Goal: Information Seeking & Learning: Learn about a topic

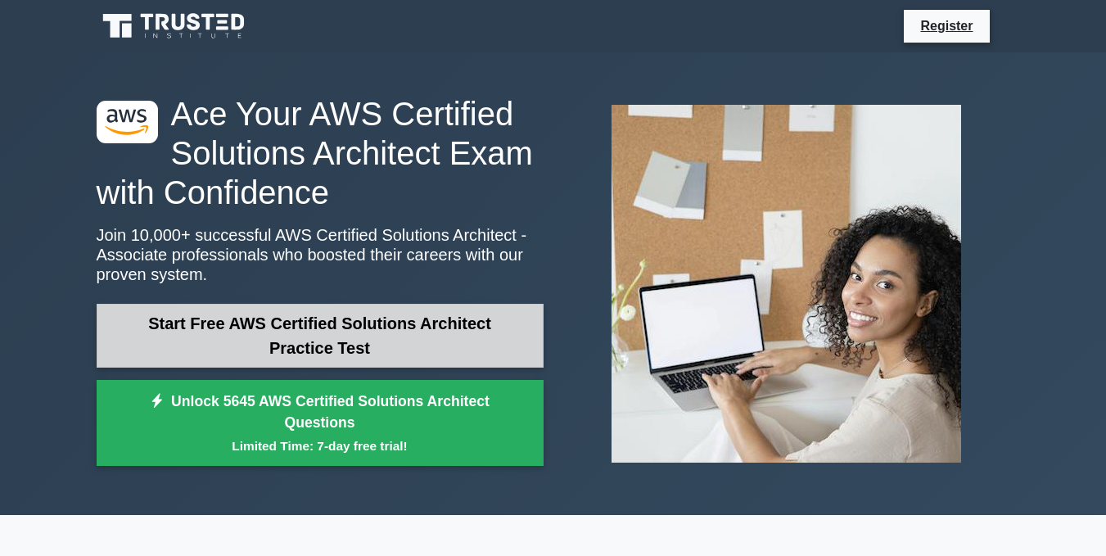
click at [390, 318] on link "Start Free AWS Certified Solutions Architect Practice Test" at bounding box center [320, 336] width 447 height 64
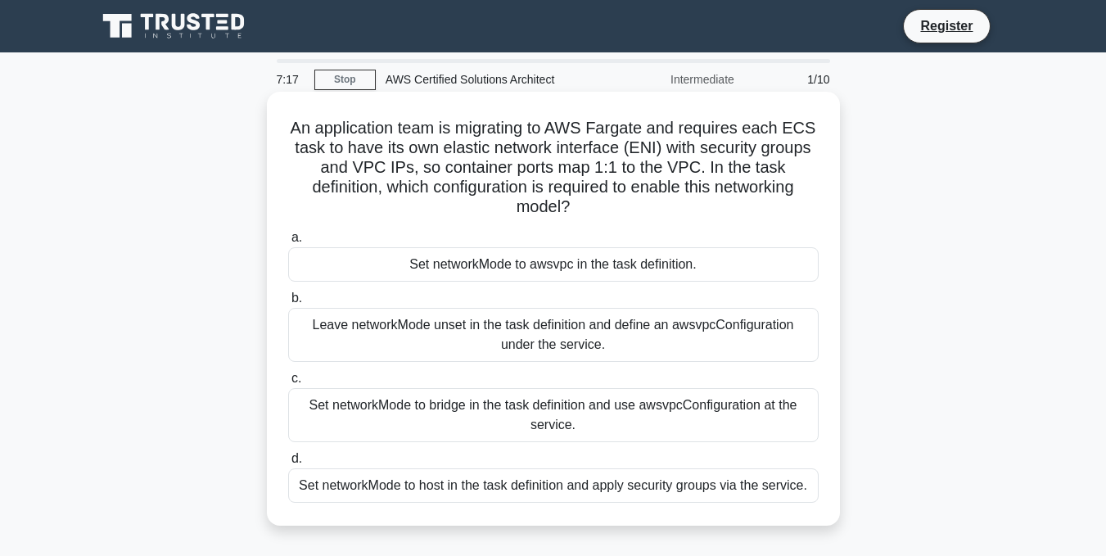
click at [539, 486] on div "Set networkMode to host in the task definition and apply security groups via th…" at bounding box center [553, 485] width 530 height 34
click at [288, 464] on input "d. Set networkMode to host in the task definition and apply security groups via…" at bounding box center [288, 459] width 0 height 11
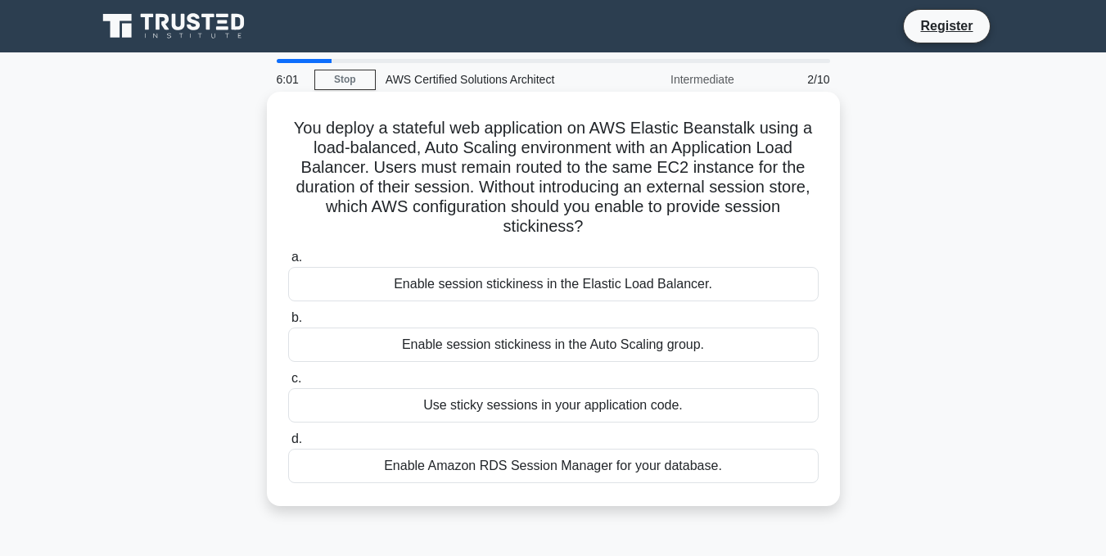
click at [498, 462] on div "Enable Amazon RDS Session Manager for your database." at bounding box center [553, 466] width 530 height 34
click at [288, 445] on input "d. Enable Amazon RDS Session Manager for your database." at bounding box center [288, 439] width 0 height 11
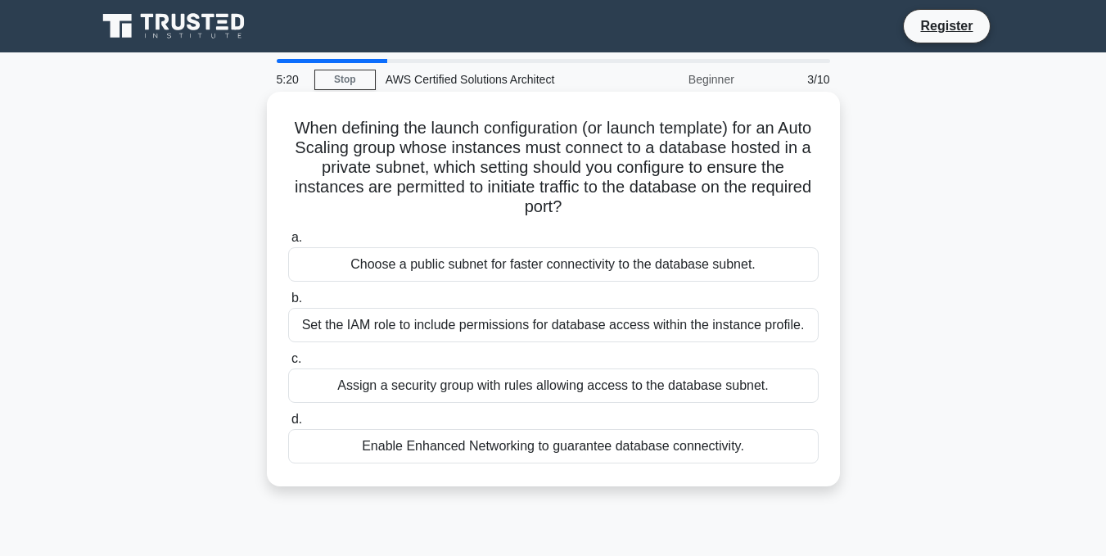
click at [531, 173] on h5 "When defining the launch configuration (or launch template) for an Auto Scaling…" at bounding box center [554, 168] width 534 height 100
click at [445, 328] on div "Set the IAM role to include permissions for database access within the instance…" at bounding box center [553, 325] width 530 height 34
click at [288, 304] on input "b. Set the IAM role to include permissions for database access within the insta…" at bounding box center [288, 298] width 0 height 11
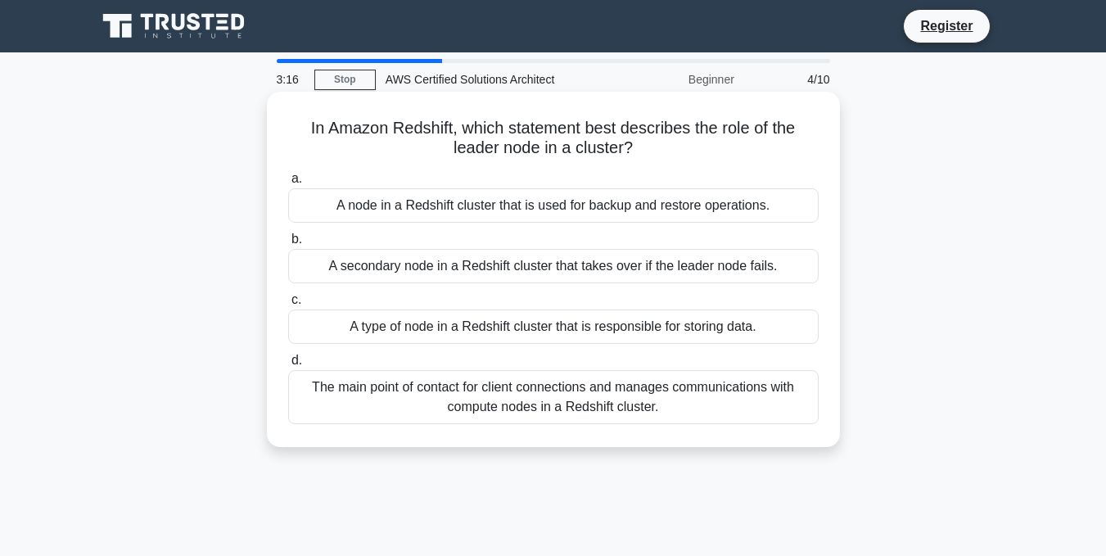
click at [471, 390] on div "The main point of contact for client connections and manages communications wit…" at bounding box center [553, 397] width 530 height 54
click at [288, 366] on input "d. The main point of contact for client connections and manages communications …" at bounding box center [288, 360] width 0 height 11
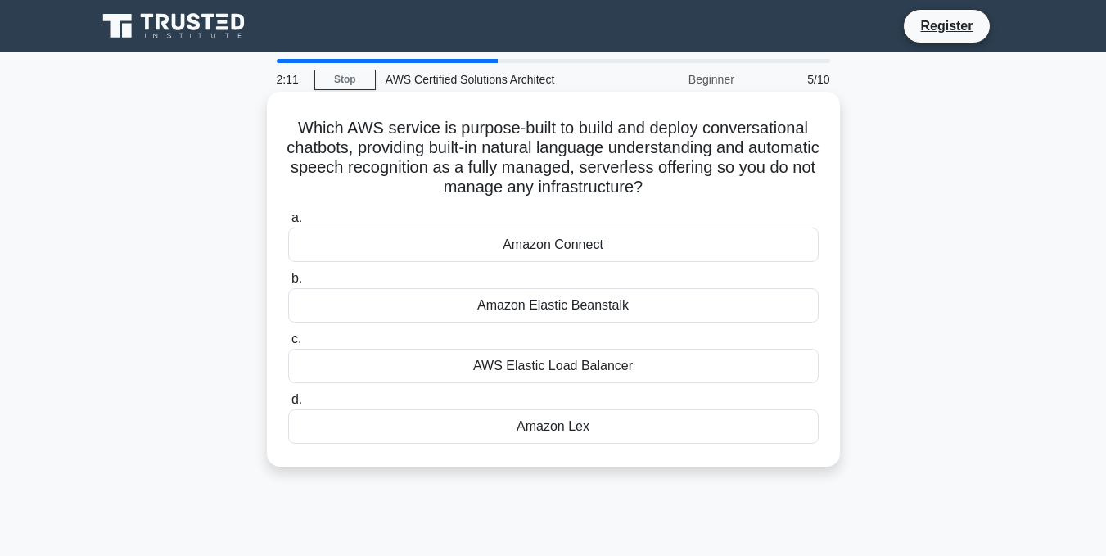
click at [538, 296] on div "Amazon Elastic Beanstalk" at bounding box center [553, 305] width 530 height 34
click at [288, 284] on input "b. Amazon Elastic Beanstalk" at bounding box center [288, 278] width 0 height 11
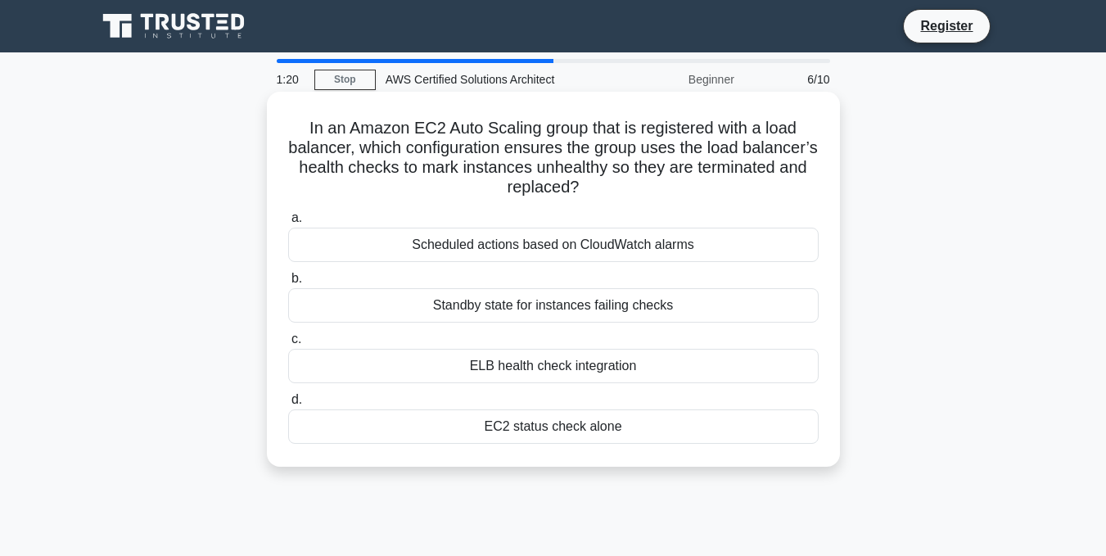
click at [622, 242] on div "Scheduled actions based on CloudWatch alarms" at bounding box center [553, 245] width 530 height 34
click at [288, 223] on input "a. Scheduled actions based on CloudWatch alarms" at bounding box center [288, 218] width 0 height 11
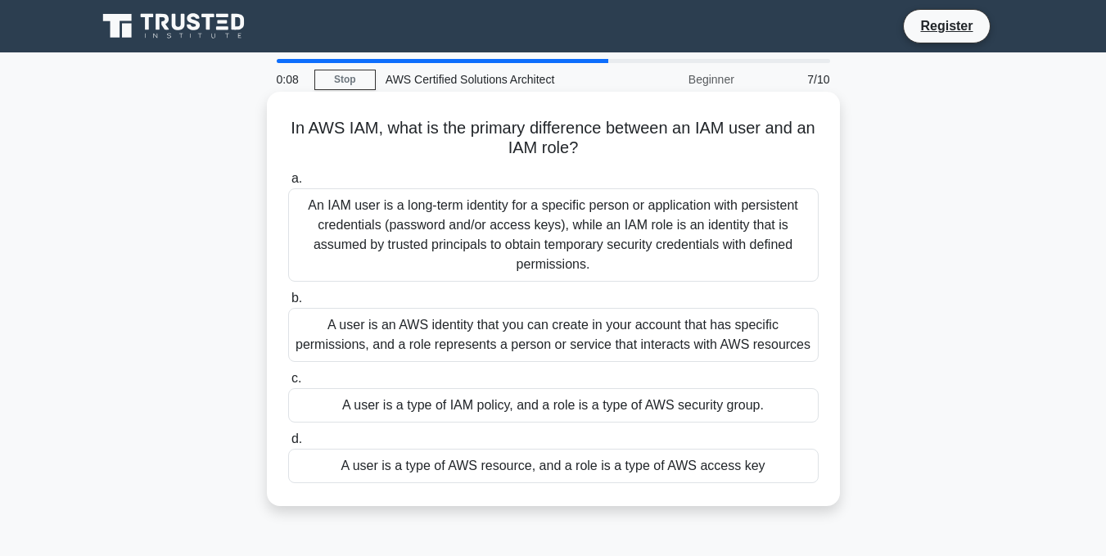
click at [469, 328] on div "A user is an AWS identity that you can create in your account that has specific…" at bounding box center [553, 335] width 530 height 54
click at [288, 304] on input "b. A user is an AWS identity that you can create in your account that has speci…" at bounding box center [288, 298] width 0 height 11
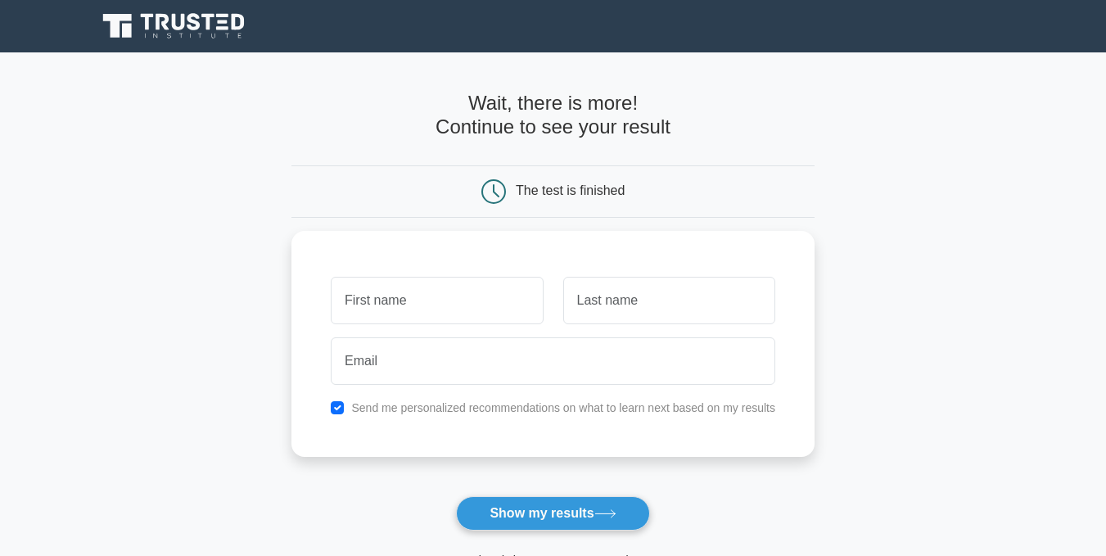
type input "p"
type input "zam"
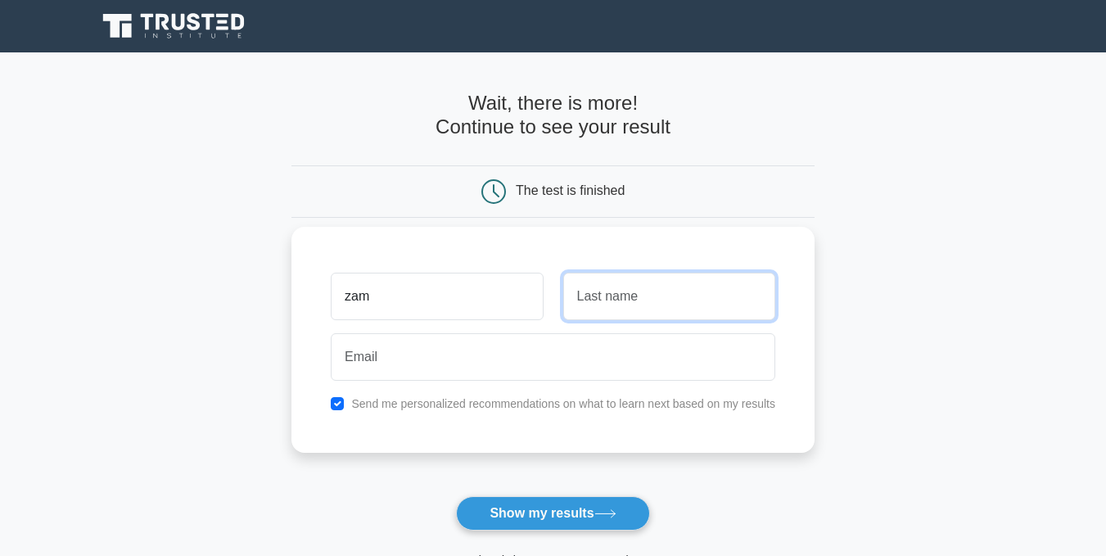
click at [622, 307] on input "text" at bounding box center [669, 296] width 212 height 47
type input "precious"
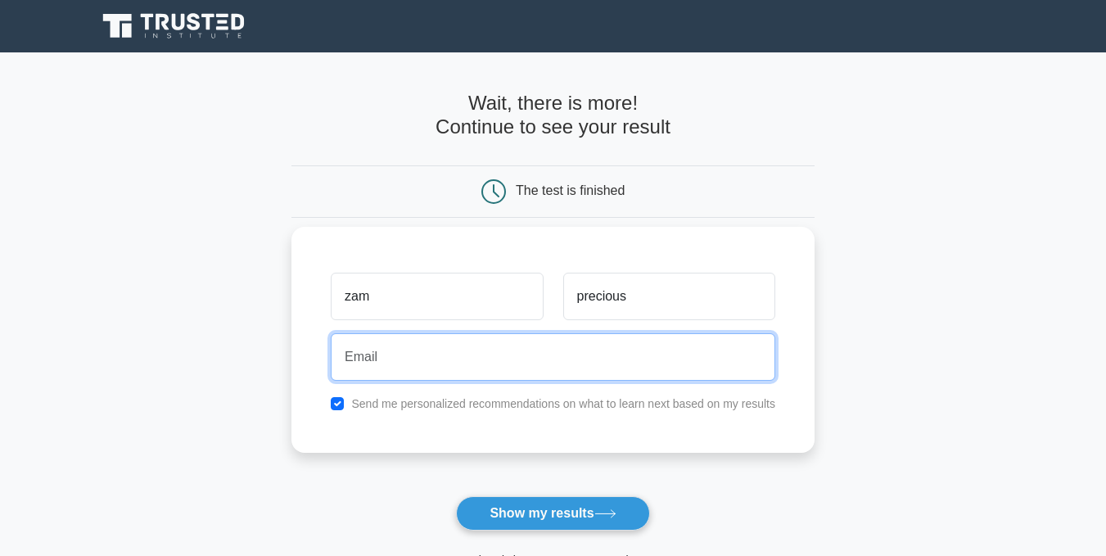
click at [501, 357] on input "email" at bounding box center [553, 356] width 445 height 47
type input "zamieprecious@gmail.com"
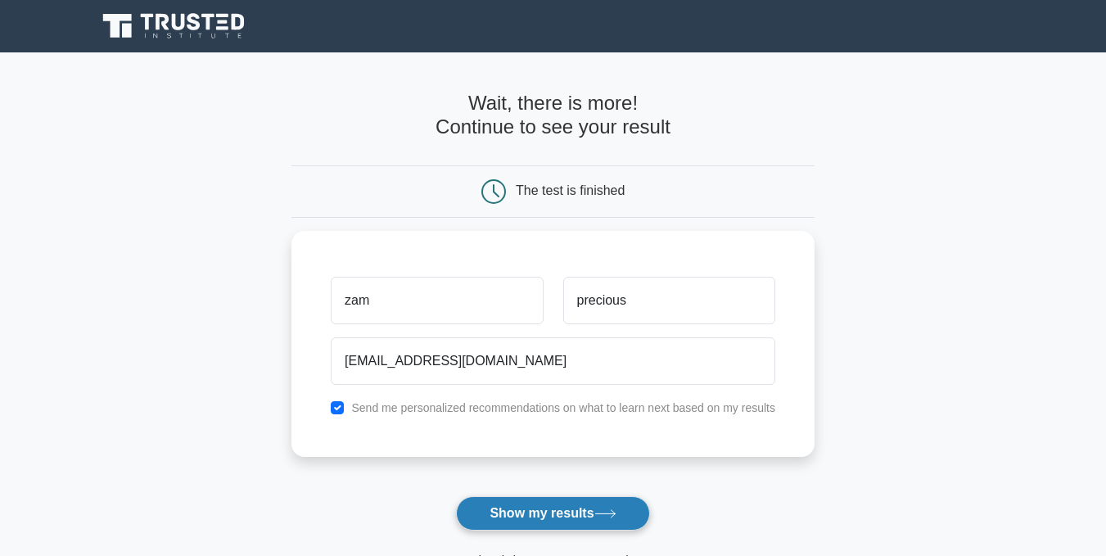
click at [541, 513] on button "Show my results" at bounding box center [552, 513] width 193 height 34
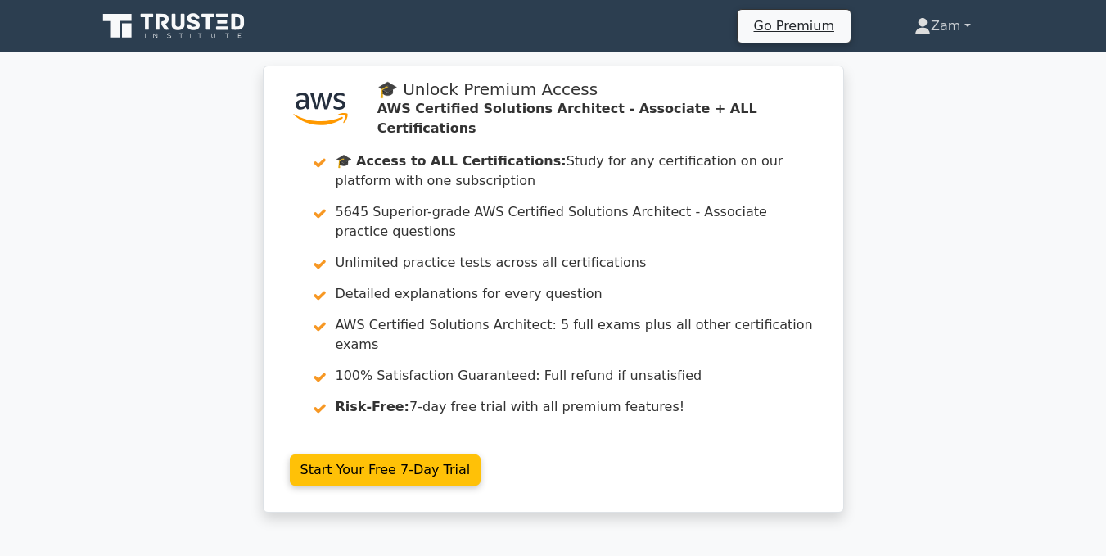
click at [951, 16] on link "Zam" at bounding box center [942, 26] width 134 height 33
click at [970, 25] on link "Zam" at bounding box center [942, 26] width 134 height 33
click at [930, 24] on link "Zam" at bounding box center [942, 26] width 134 height 33
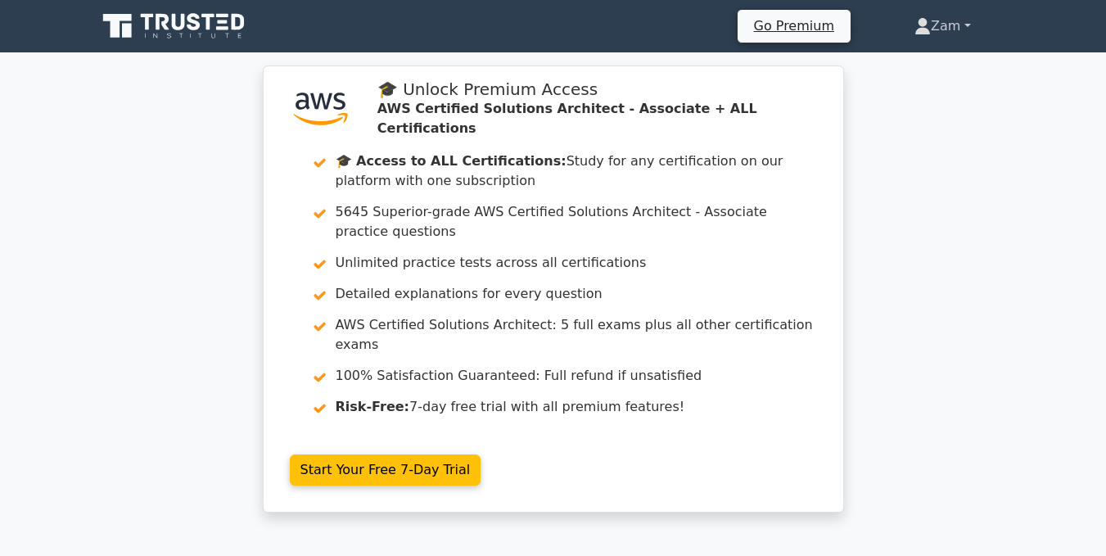
click at [922, 22] on icon at bounding box center [922, 26] width 16 height 16
drag, startPoint x: 922, startPoint y: 22, endPoint x: 964, endPoint y: 29, distance: 43.1
click at [964, 29] on link "Zam" at bounding box center [942, 26] width 134 height 33
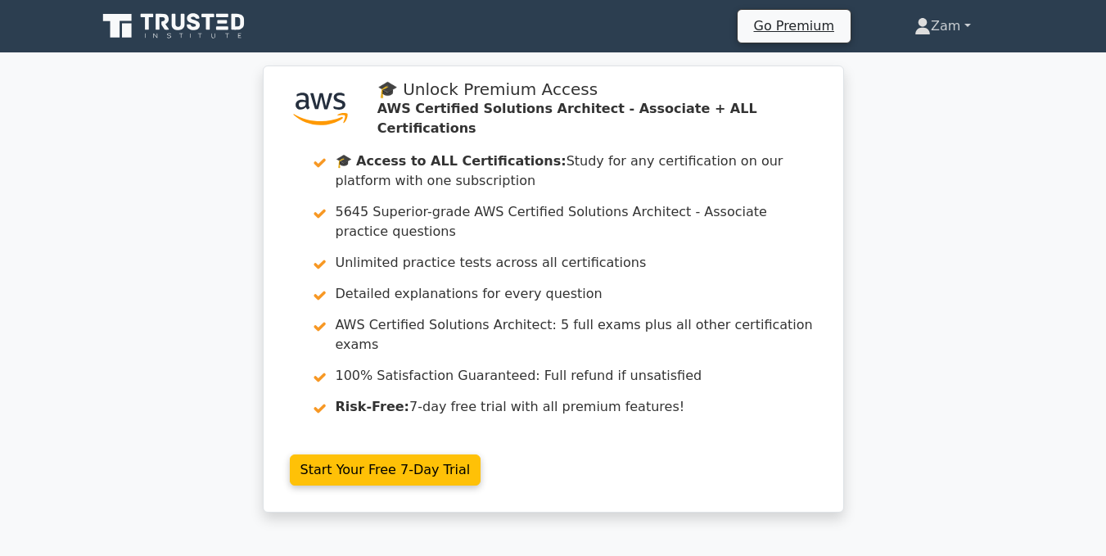
click at [964, 29] on link "Zam" at bounding box center [942, 26] width 134 height 33
drag, startPoint x: 964, startPoint y: 29, endPoint x: 946, endPoint y: 20, distance: 20.9
click at [946, 20] on link "Zam" at bounding box center [942, 26] width 134 height 33
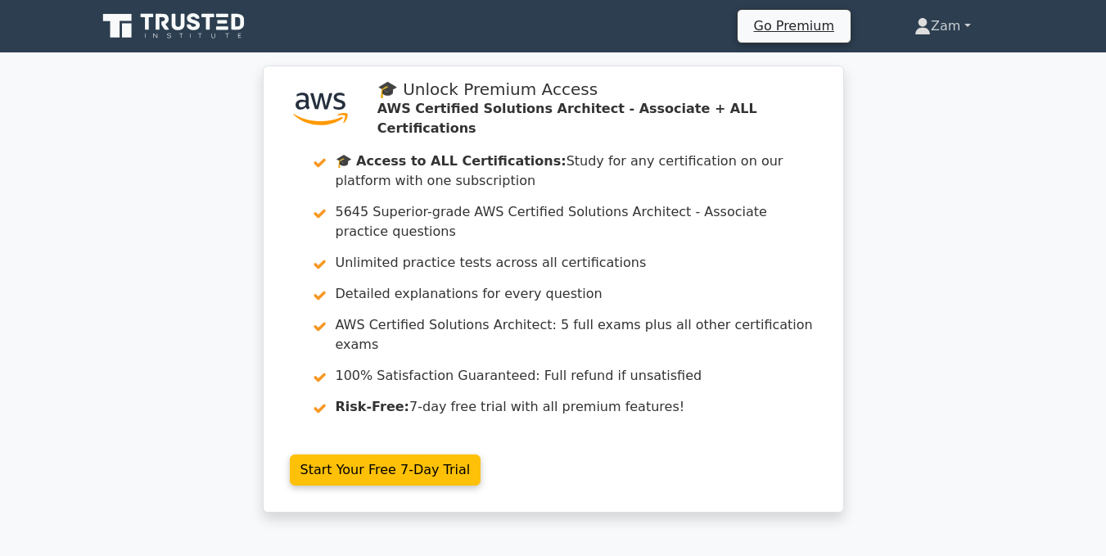
click at [946, 20] on link "Zam" at bounding box center [942, 26] width 134 height 33
drag, startPoint x: 946, startPoint y: 20, endPoint x: 965, endPoint y: 20, distance: 19.7
click at [965, 20] on link "Zam" at bounding box center [942, 26] width 134 height 33
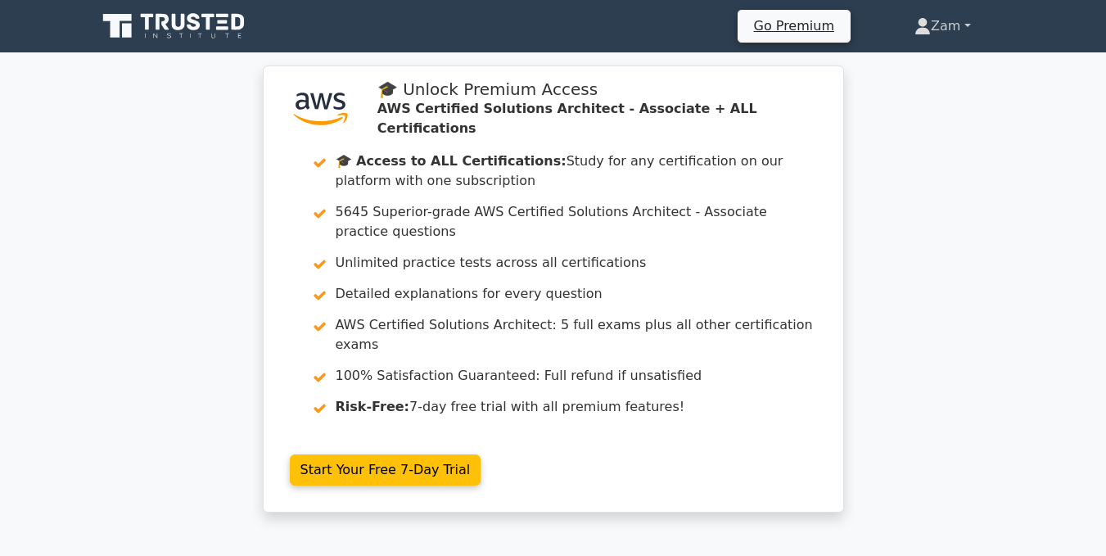
click at [965, 20] on link "Zam" at bounding box center [942, 26] width 134 height 33
click at [938, 22] on link "Zam" at bounding box center [942, 26] width 134 height 33
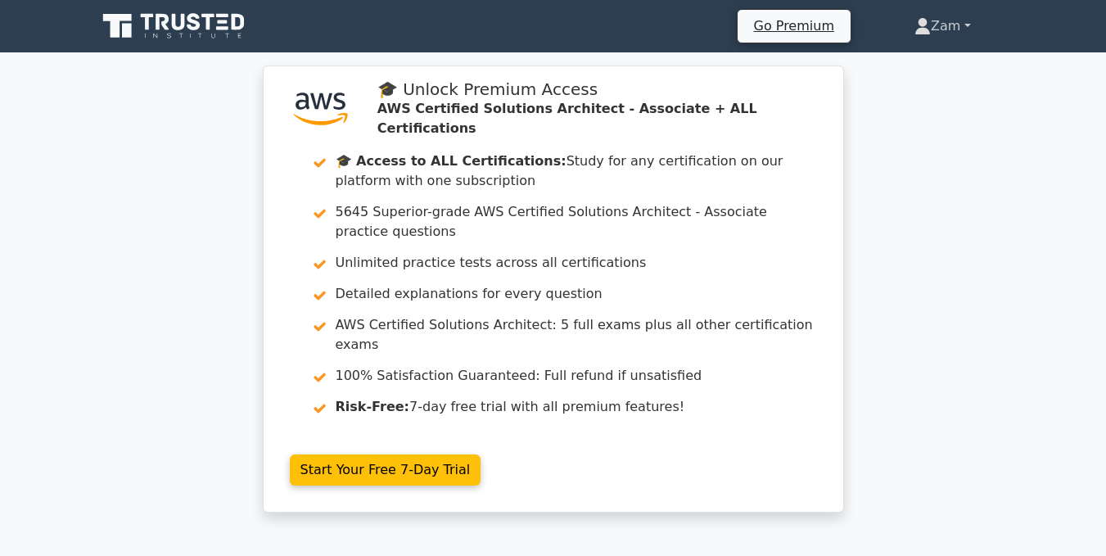
click at [938, 22] on link "Zam" at bounding box center [942, 26] width 134 height 33
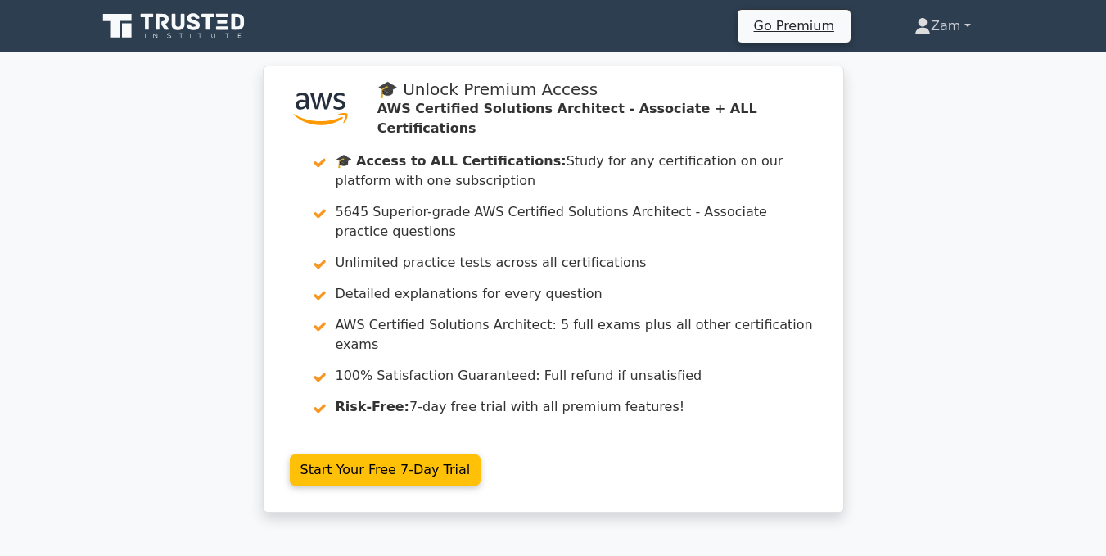
click at [938, 22] on link "Zam" at bounding box center [942, 26] width 134 height 33
click at [945, 26] on link "Zam" at bounding box center [942, 26] width 134 height 33
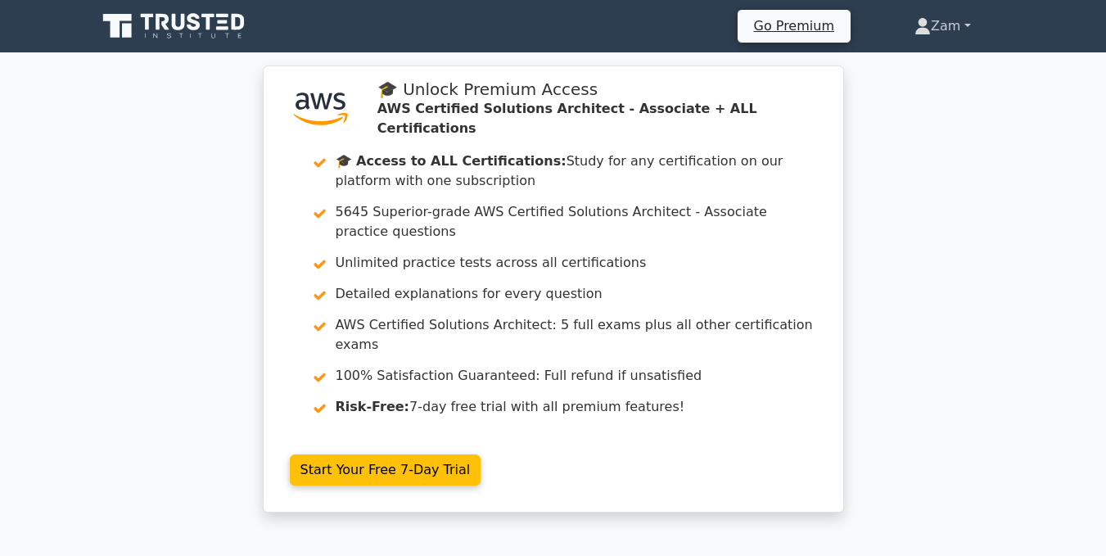
click at [945, 26] on link "Zam" at bounding box center [942, 26] width 134 height 33
click at [971, 17] on link "Zam" at bounding box center [942, 26] width 134 height 33
